Goal: Navigation & Orientation: Find specific page/section

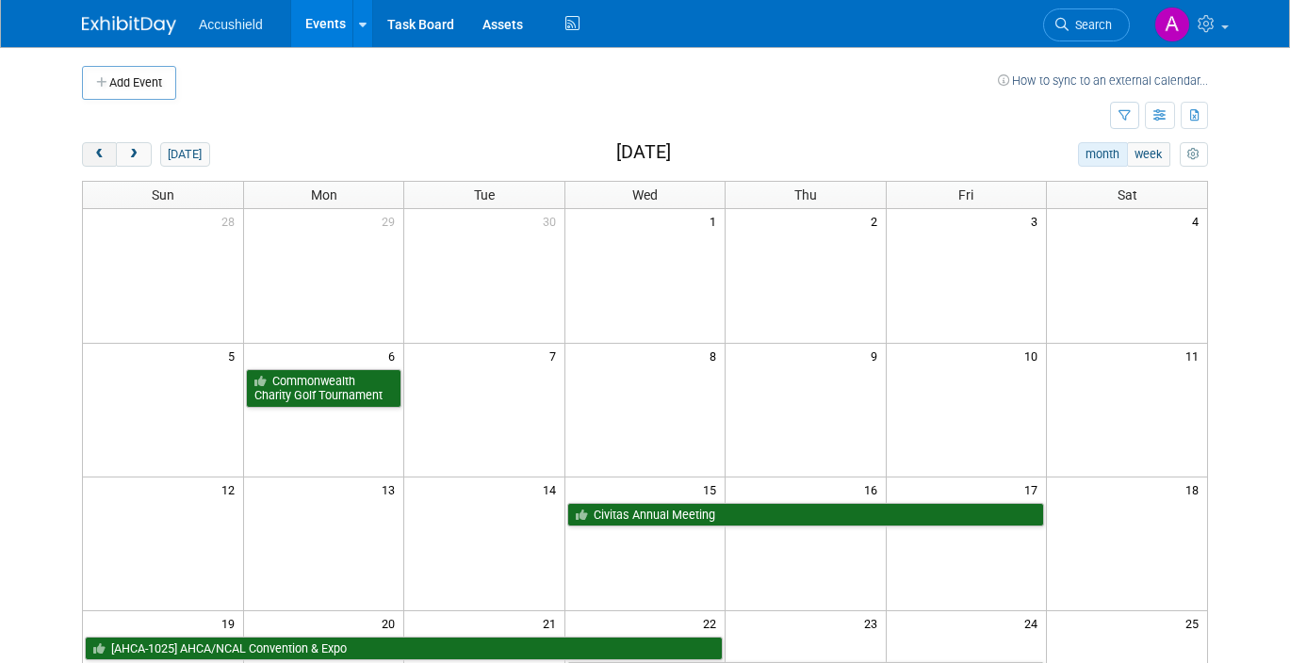
click at [85, 163] on button "prev" at bounding box center [99, 154] width 35 height 25
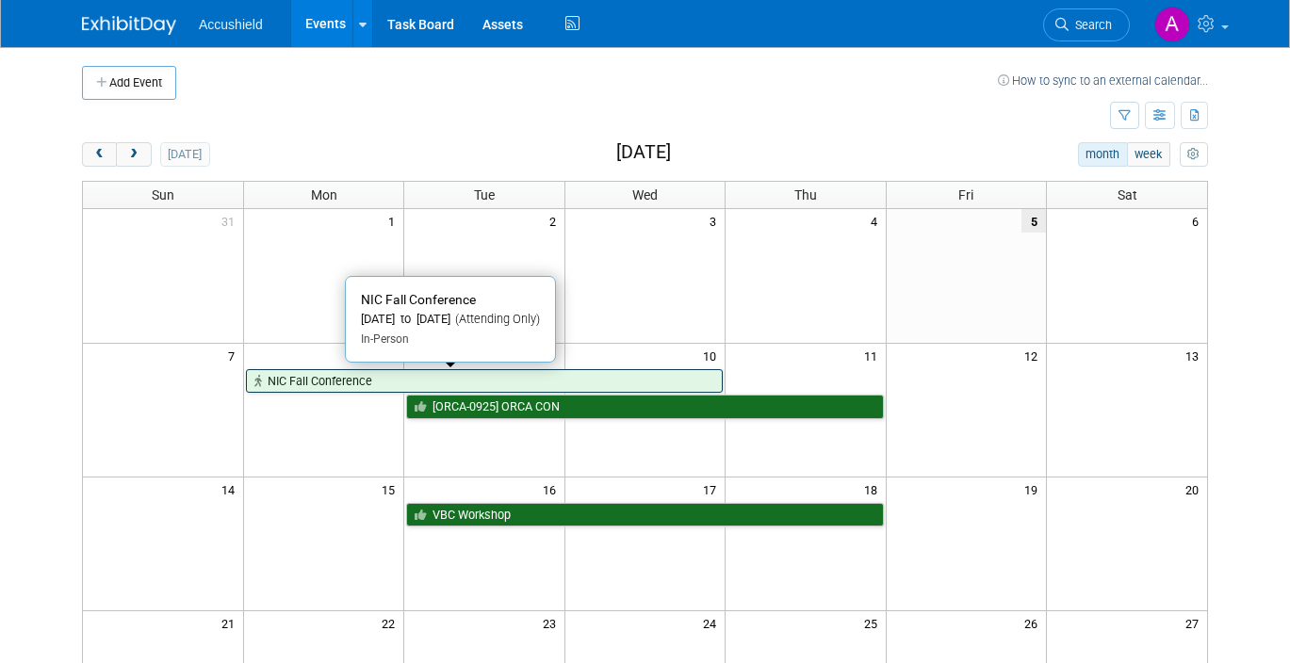
click at [380, 385] on link "NIC Fall Conference" at bounding box center [484, 381] width 477 height 25
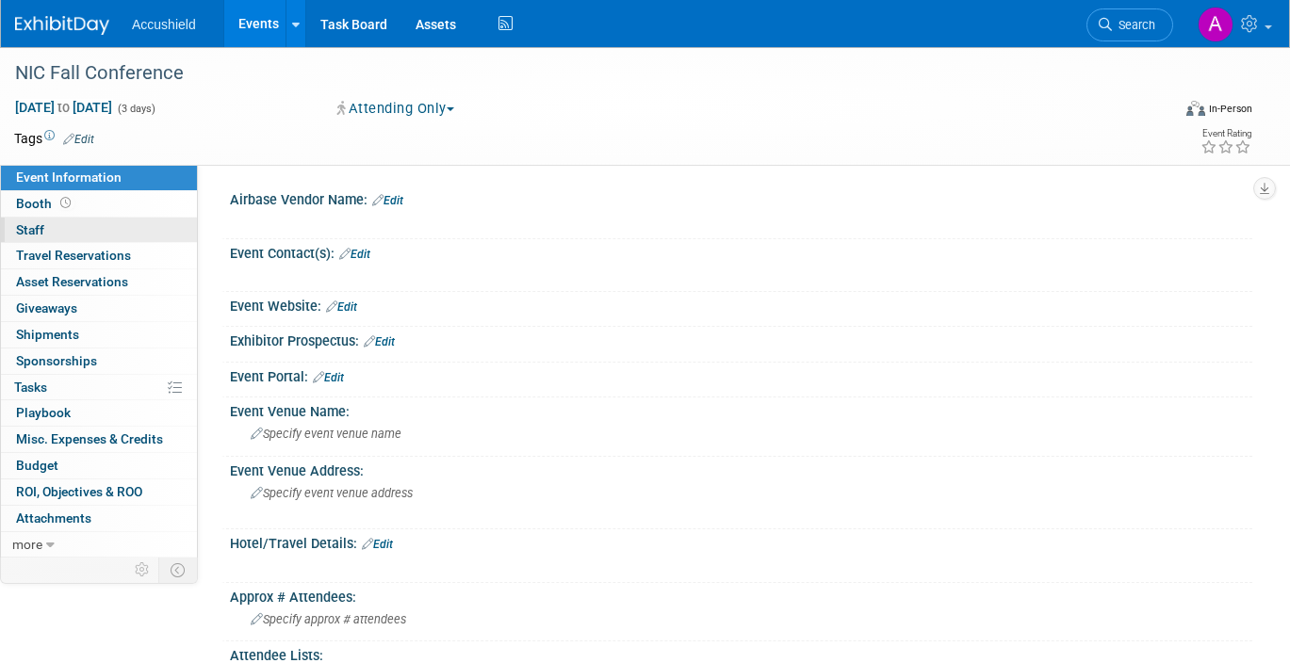
click at [80, 229] on link "0 Staff 0" at bounding box center [99, 230] width 196 height 25
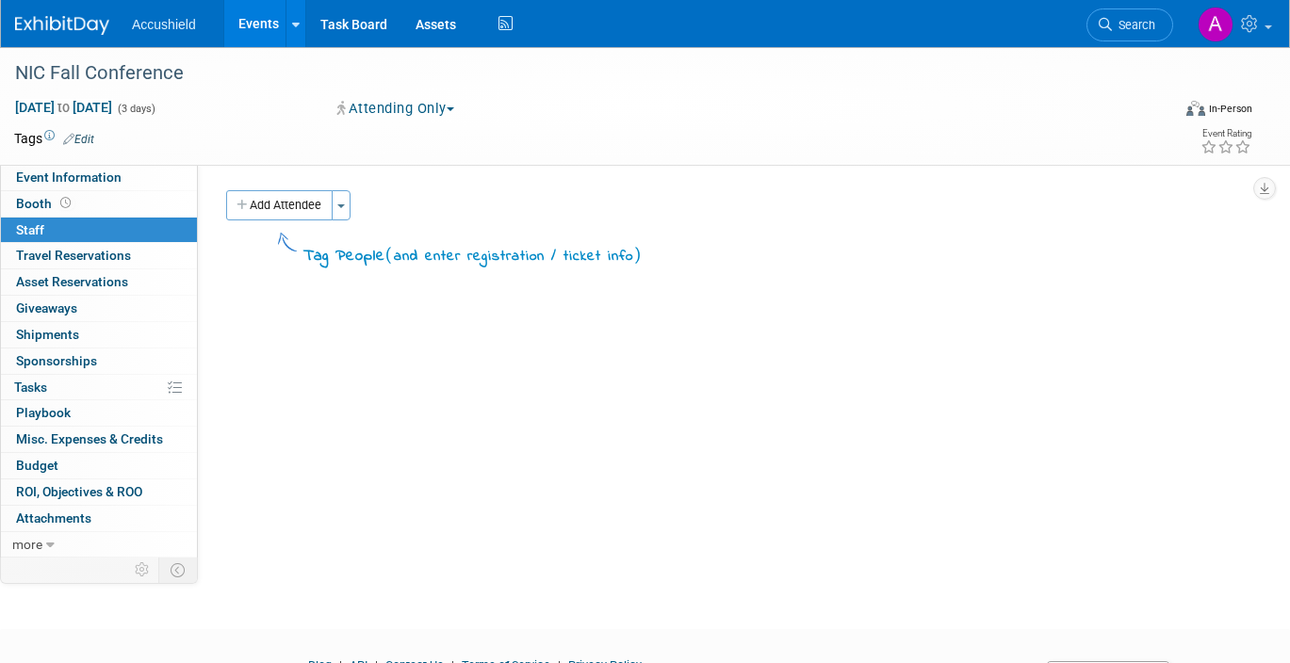
click at [99, 227] on link "0 Staff 0" at bounding box center [99, 230] width 196 height 25
click at [250, 29] on link "Events" at bounding box center [258, 23] width 69 height 47
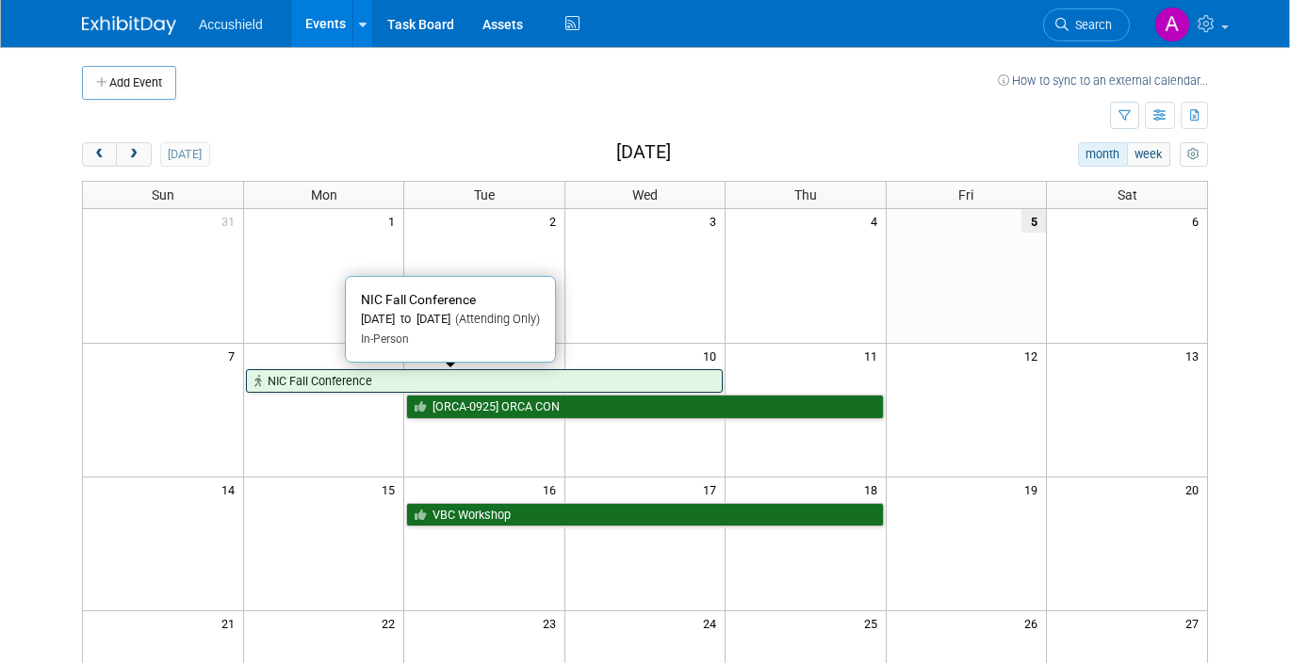
click at [503, 378] on link "NIC Fall Conference" at bounding box center [484, 381] width 477 height 25
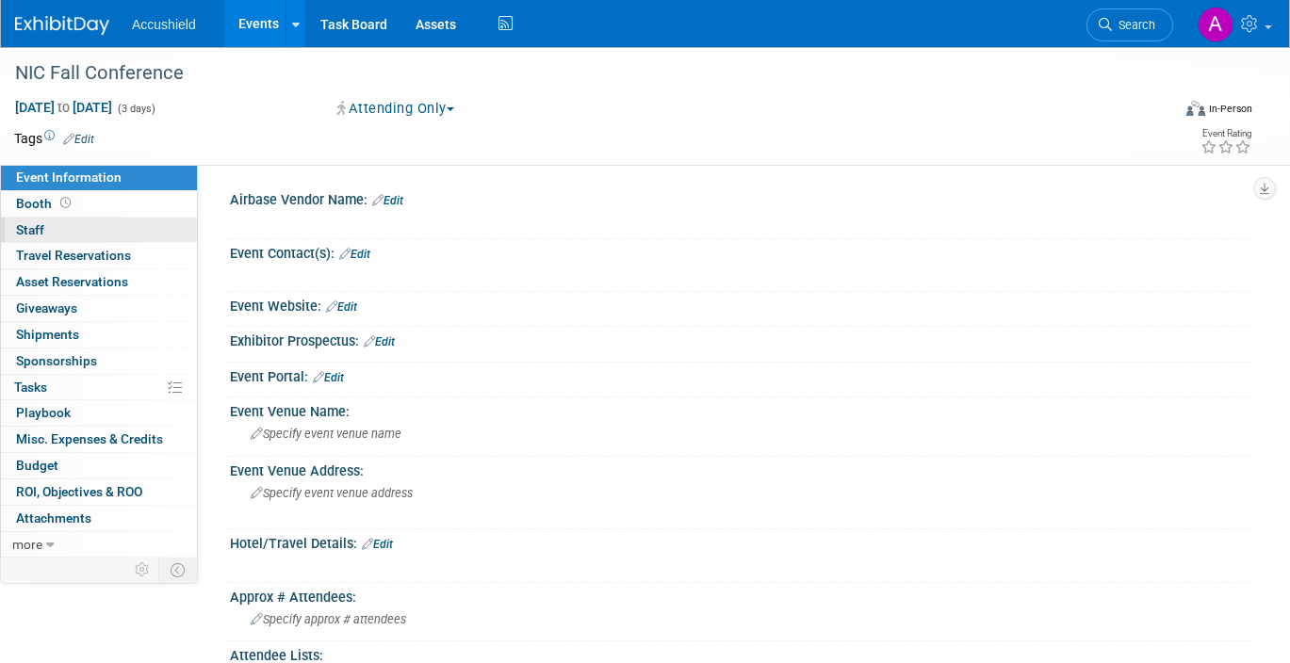
click at [95, 235] on link "0 Staff 0" at bounding box center [99, 230] width 196 height 25
